Goal: Check status: Check status

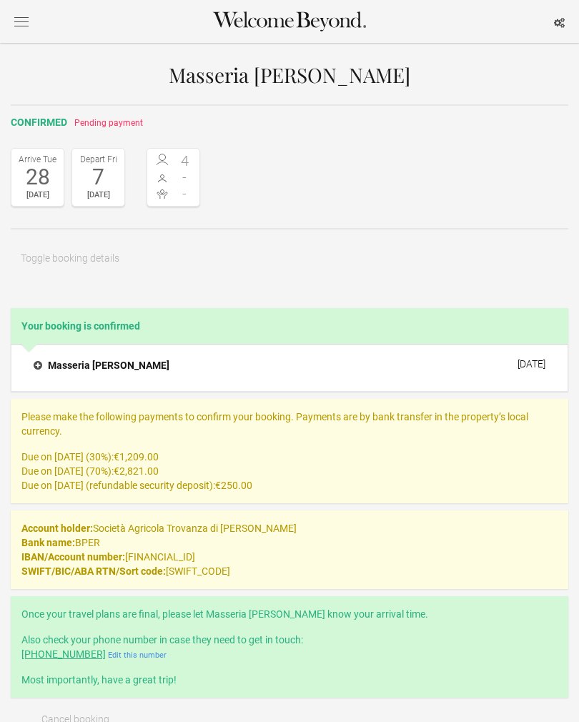
click at [41, 365] on h4 "Masseria [PERSON_NAME]" at bounding box center [102, 365] width 136 height 14
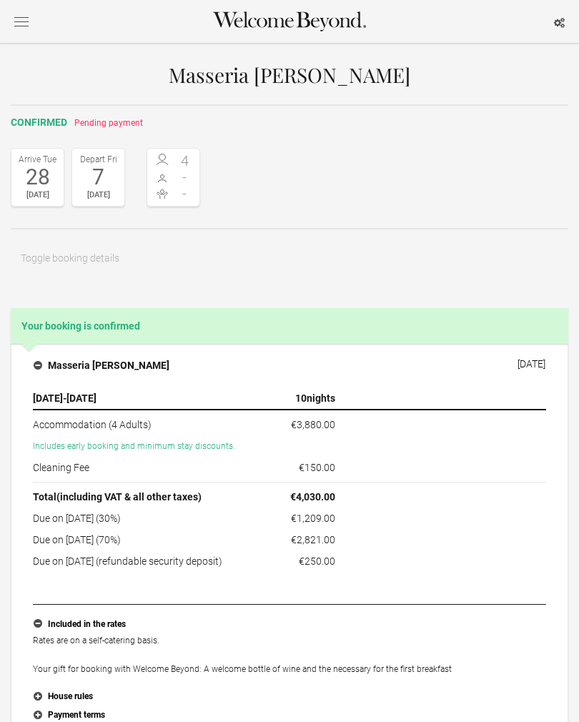
click at [106, 128] on h2 "confirmed Pending payment" at bounding box center [289, 122] width 557 height 15
click at [26, 29] on button "button" at bounding box center [21, 21] width 21 height 19
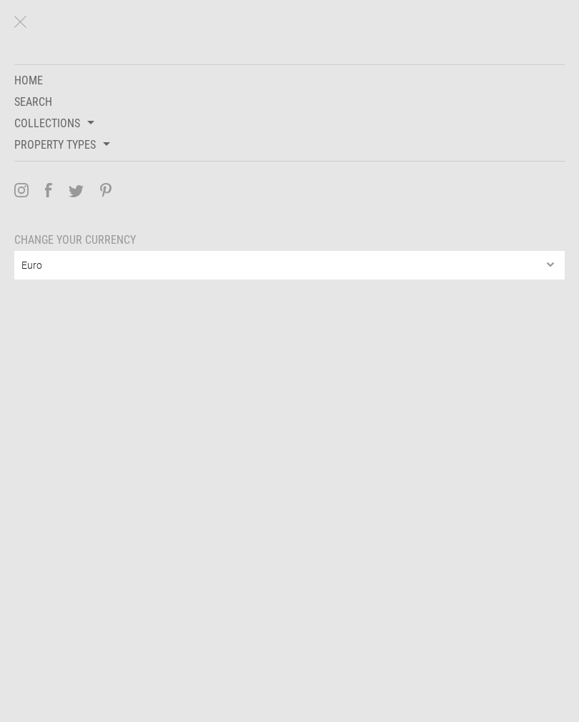
click at [11, 30] on button "Close" at bounding box center [20, 21] width 23 height 23
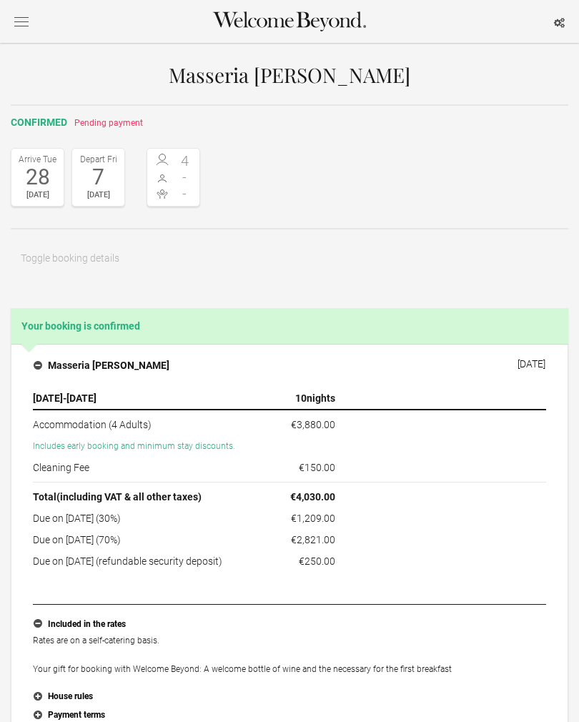
click at [559, 27] on icon "button" at bounding box center [559, 23] width 11 height 10
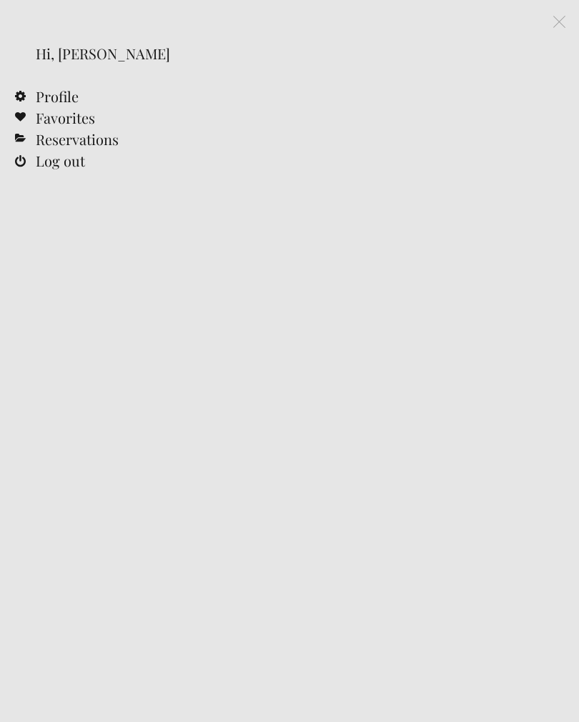
click at [97, 145] on link "Reservations" at bounding box center [289, 139] width 579 height 21
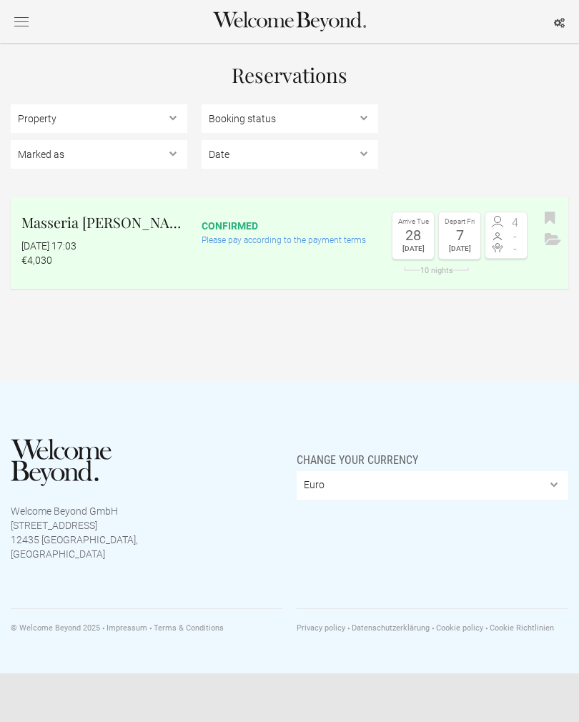
click at [340, 231] on div "confirmed" at bounding box center [290, 226] width 177 height 14
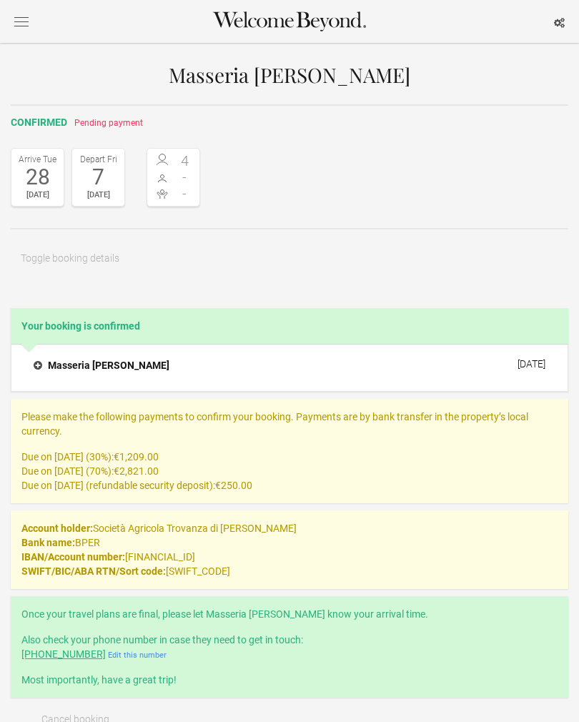
click at [44, 364] on h4 "Masseria [PERSON_NAME]" at bounding box center [102, 365] width 136 height 14
